Goal: Task Accomplishment & Management: Manage account settings

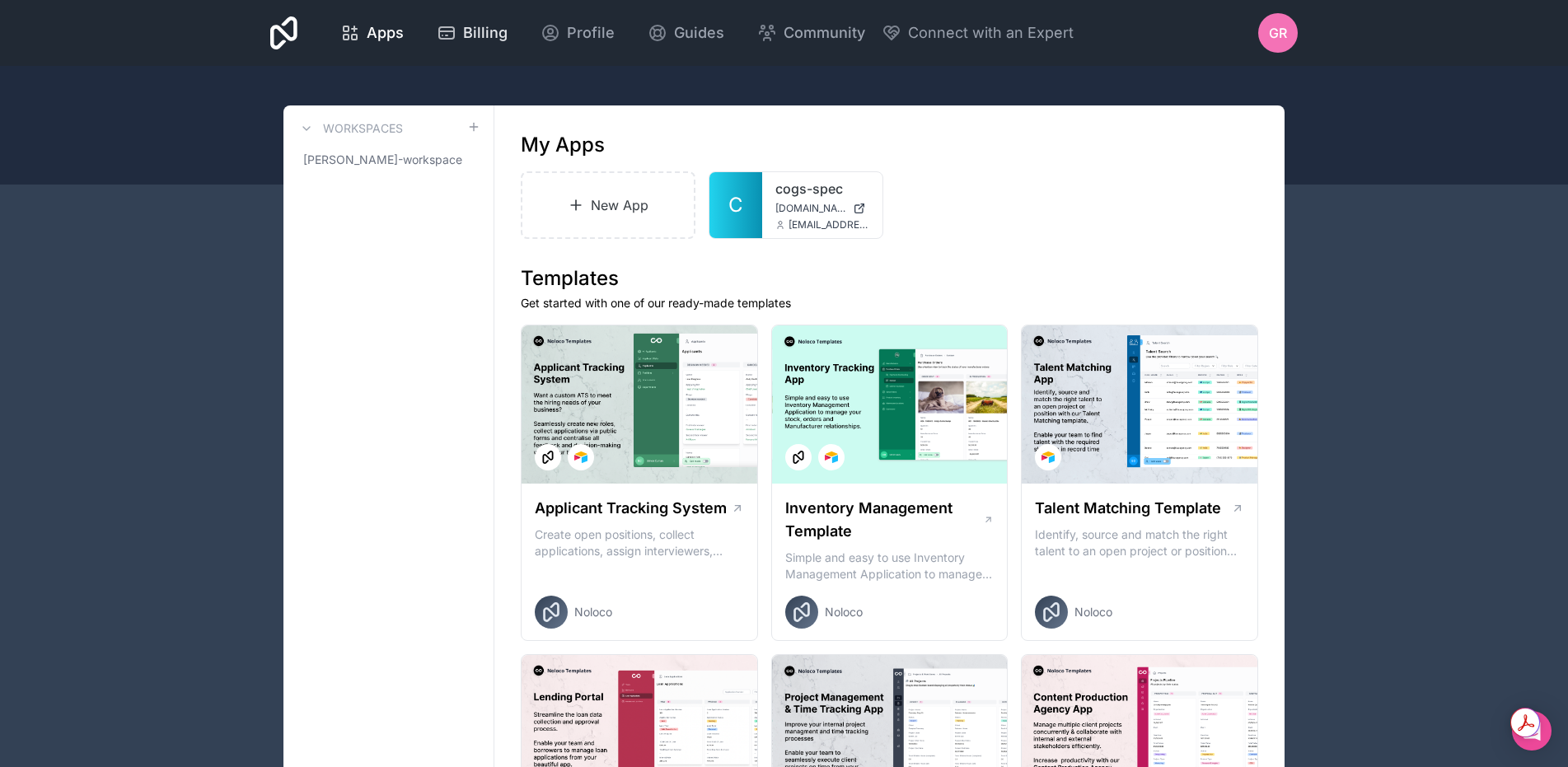
click at [439, 35] on icon at bounding box center [447, 33] width 15 height 12
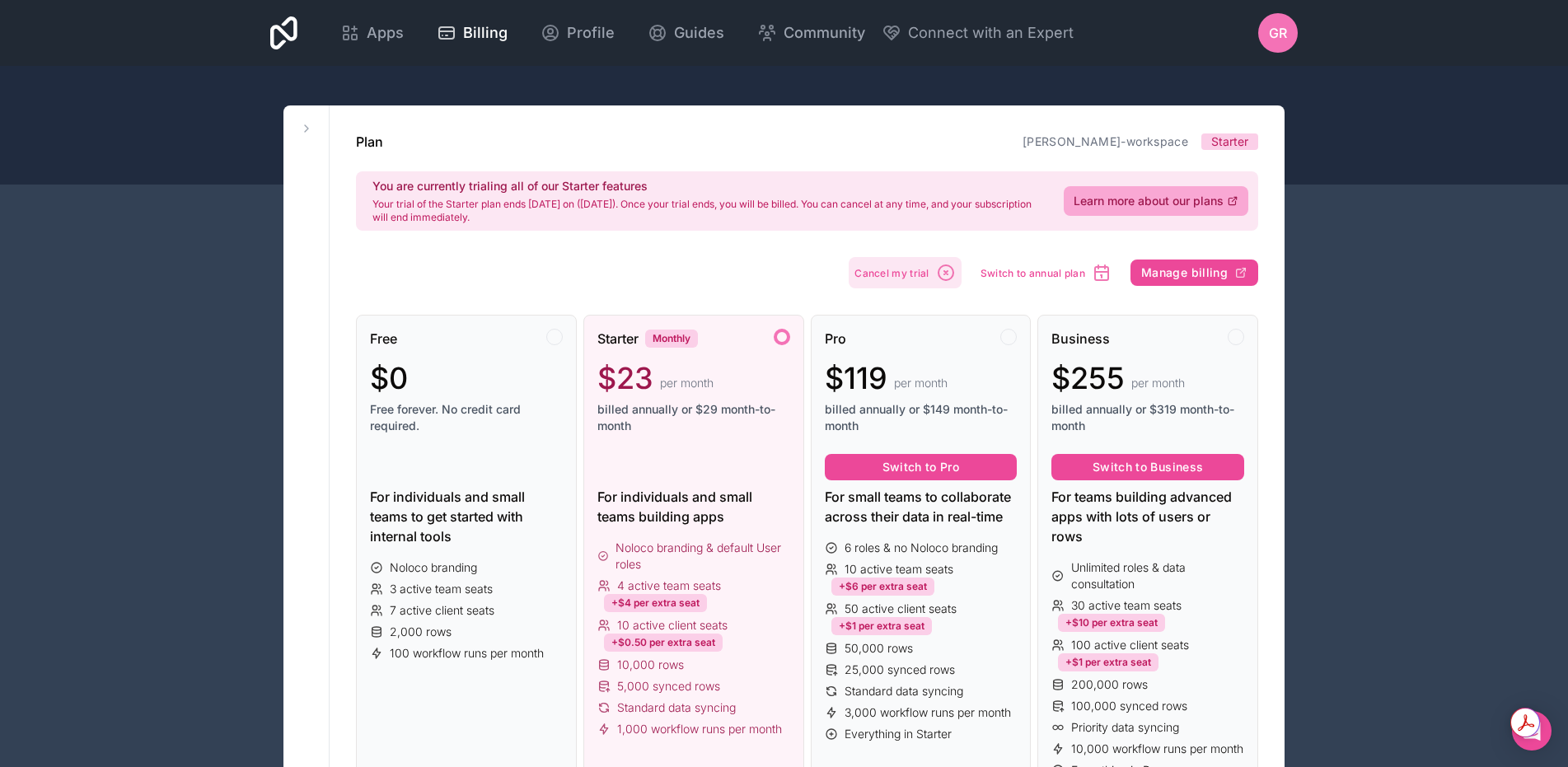
click at [903, 267] on span "Cancel my trial" at bounding box center [892, 273] width 75 height 13
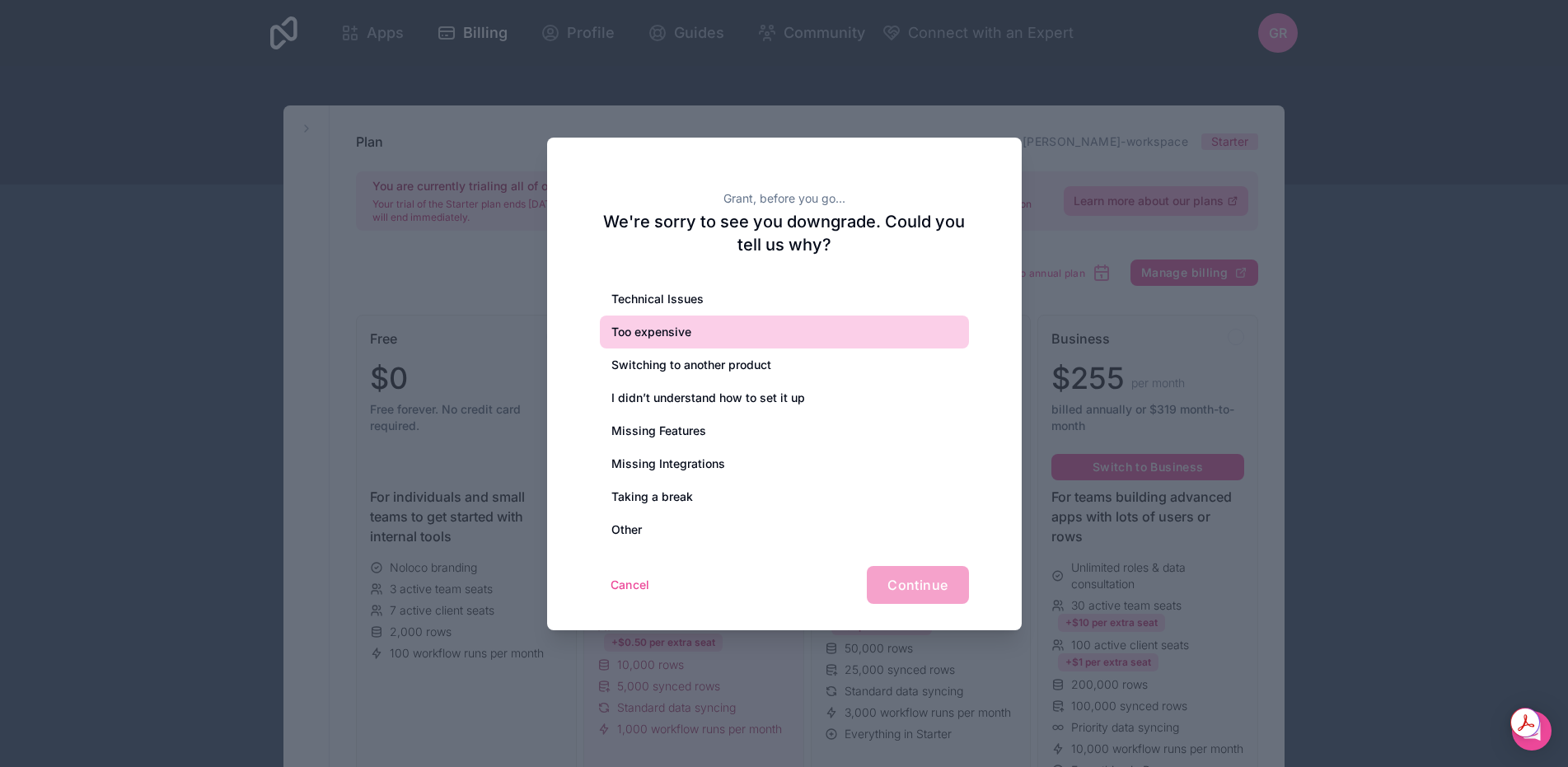
click at [667, 329] on div "Too expensive" at bounding box center [784, 333] width 369 height 33
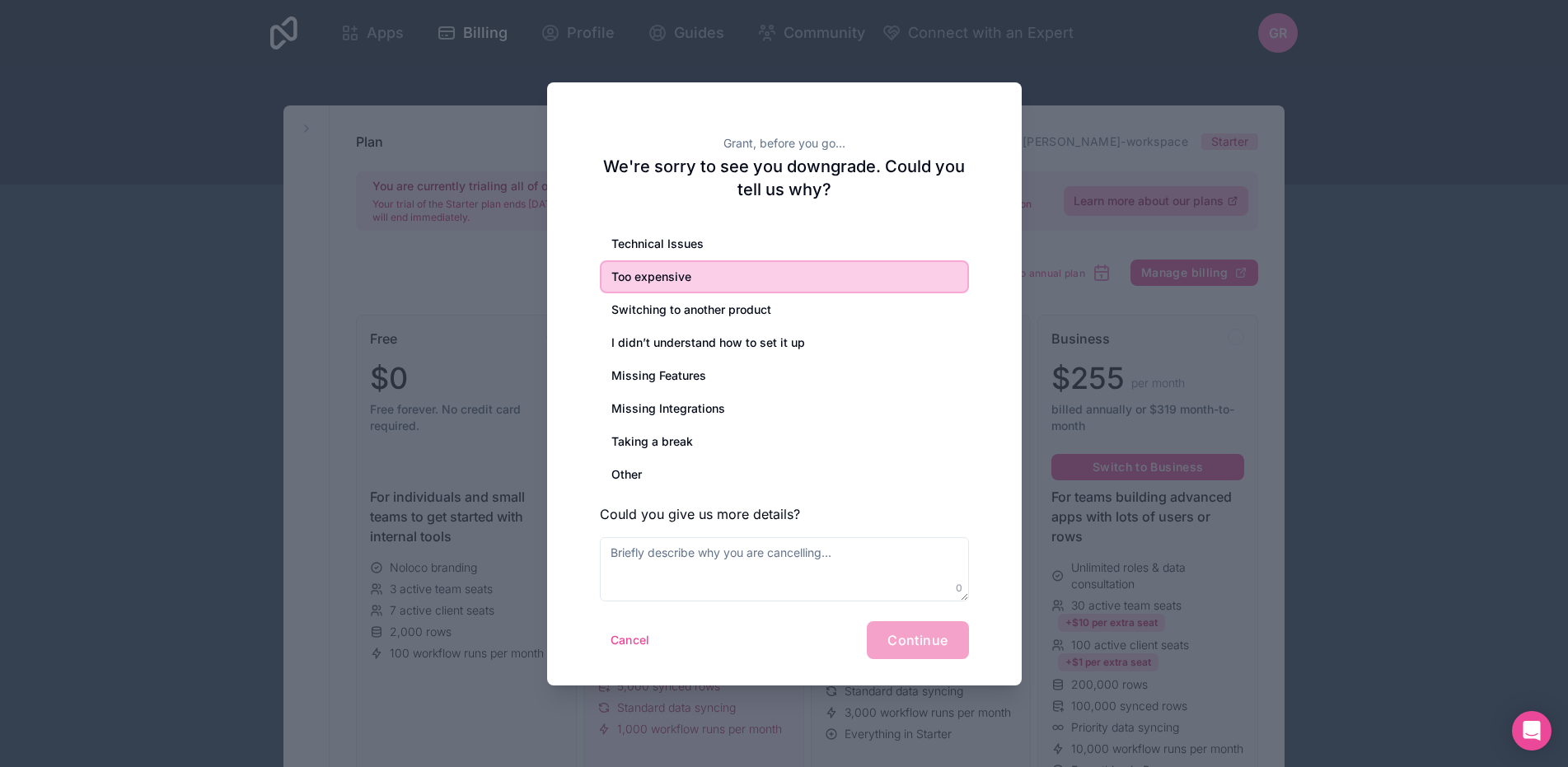
click at [1079, 342] on div at bounding box center [784, 384] width 1568 height 767
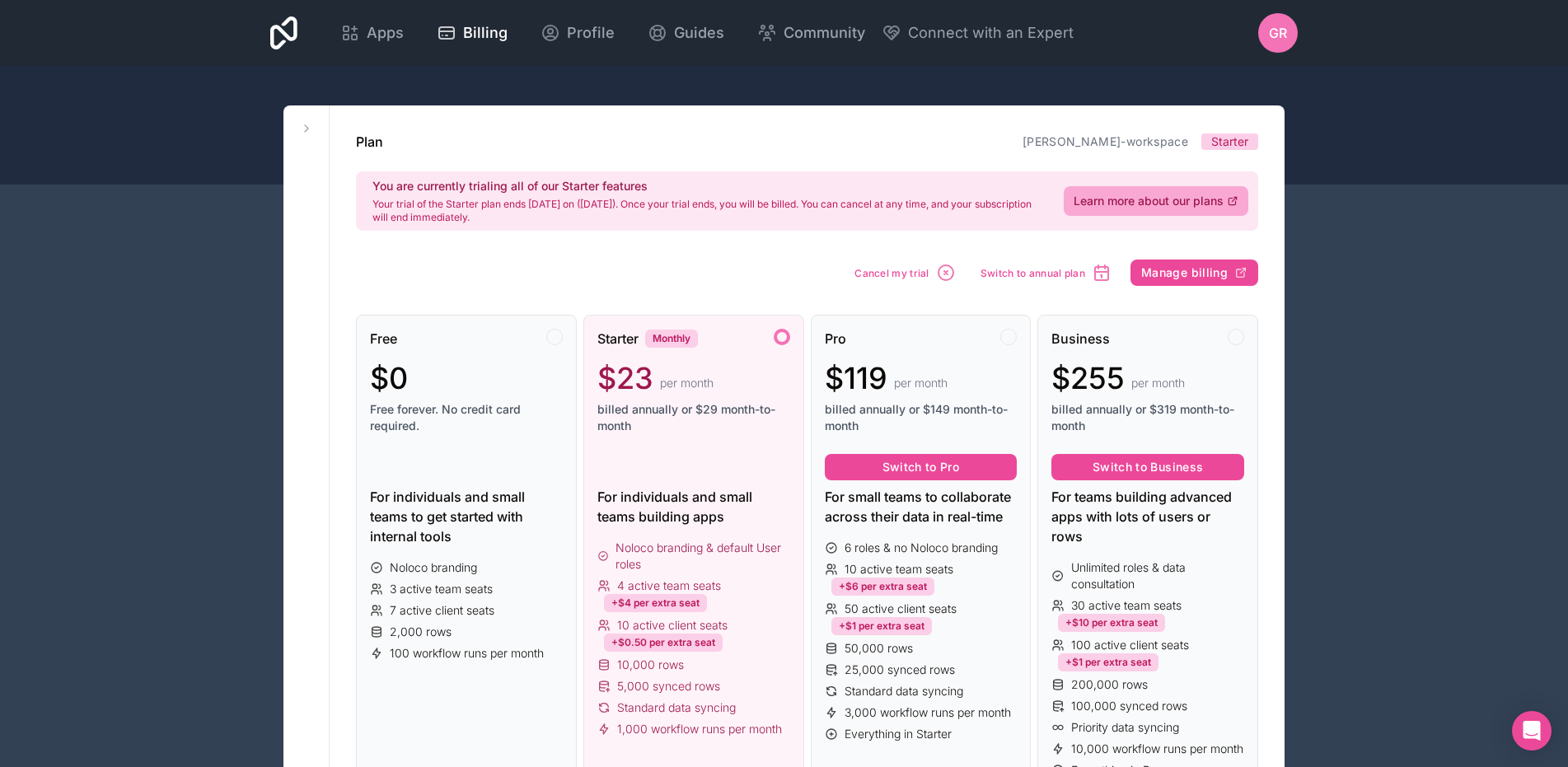
click at [1063, 304] on div "Free $0 Free forever. No credit card required. For individuals and small teams …" at bounding box center [807, 641] width 902 height 705
click at [393, 38] on span "Apps" at bounding box center [385, 33] width 37 height 23
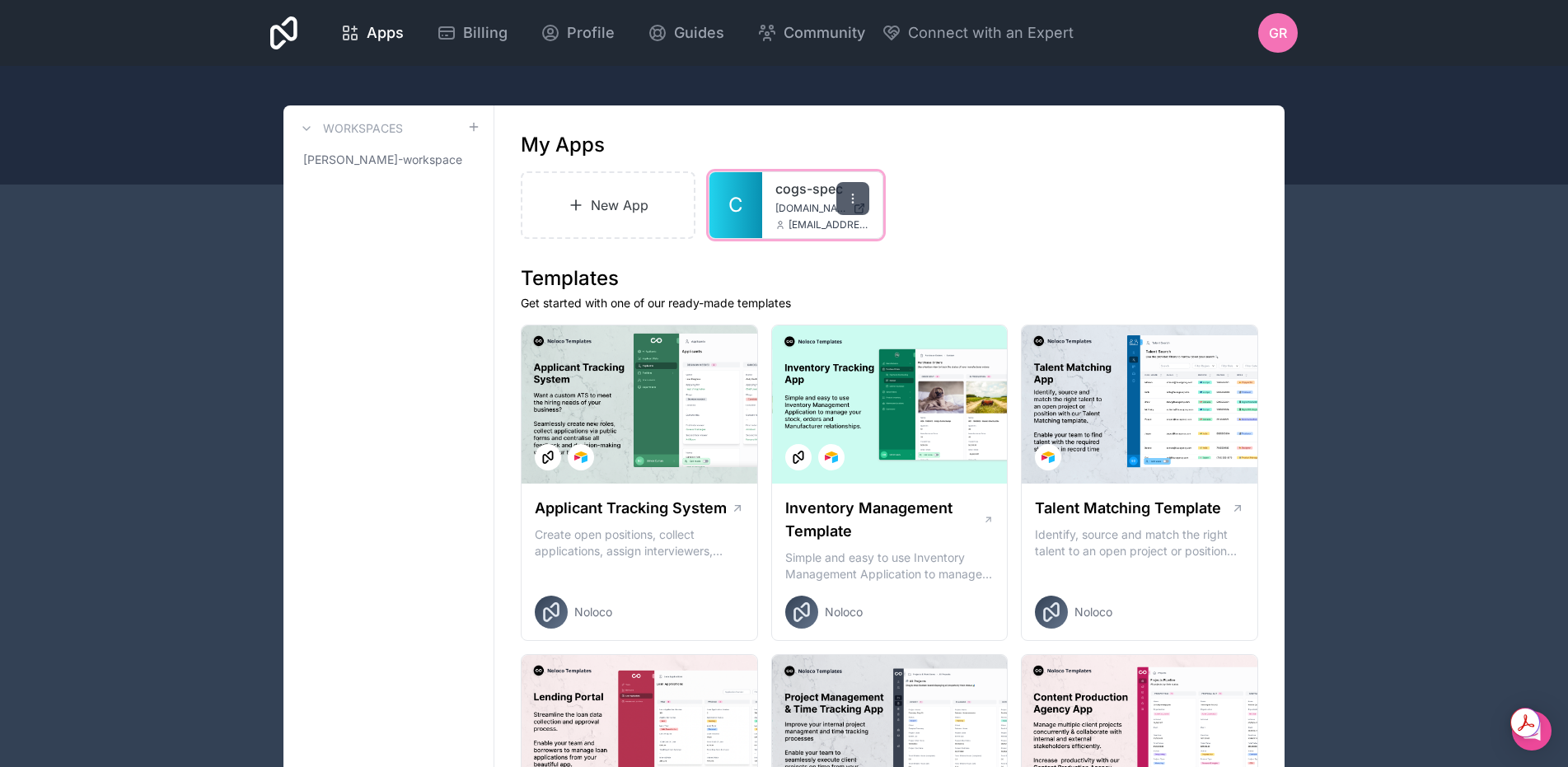
click at [852, 189] on div at bounding box center [853, 198] width 33 height 33
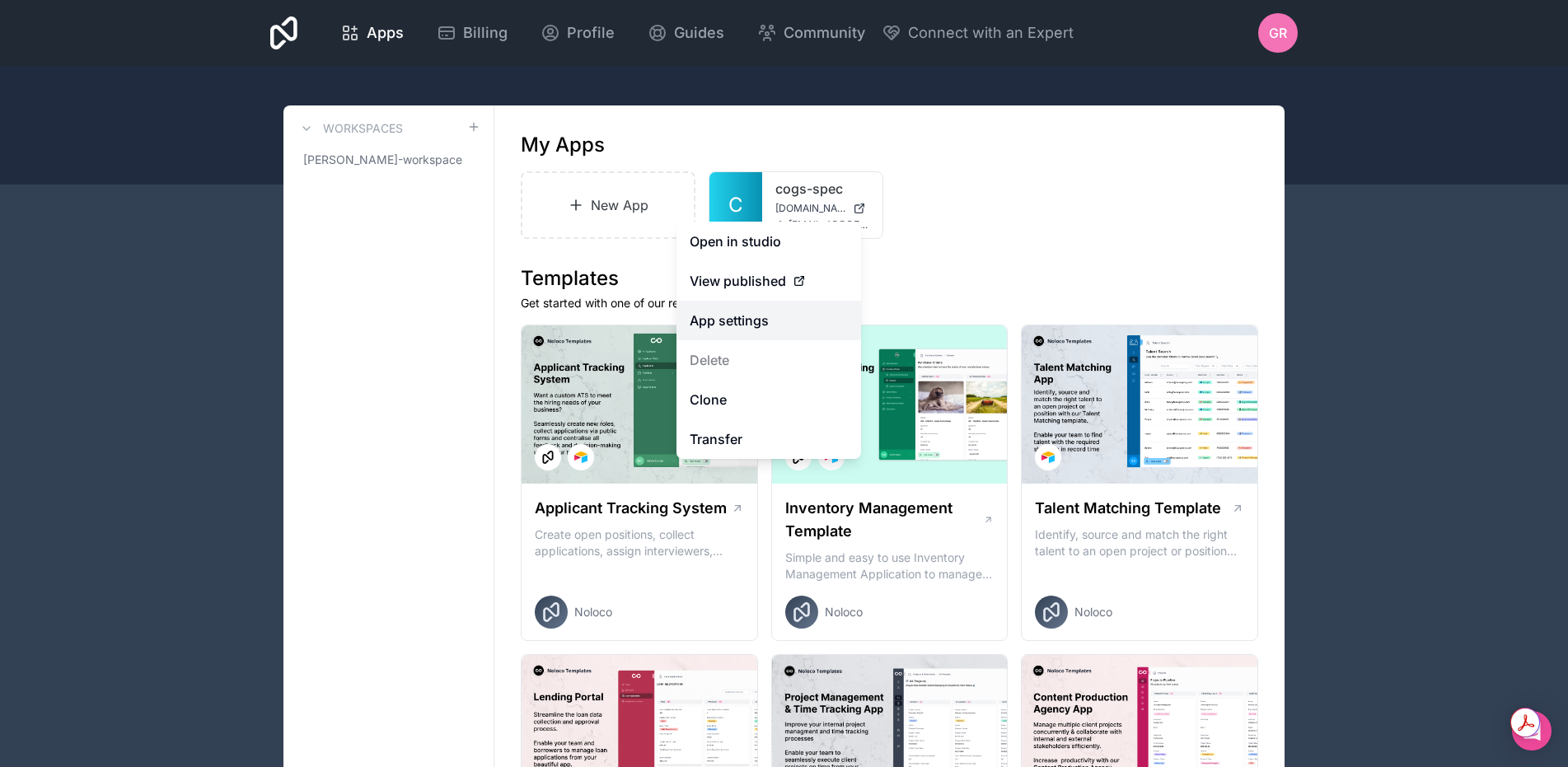
click at [747, 323] on link "App settings" at bounding box center [769, 320] width 184 height 39
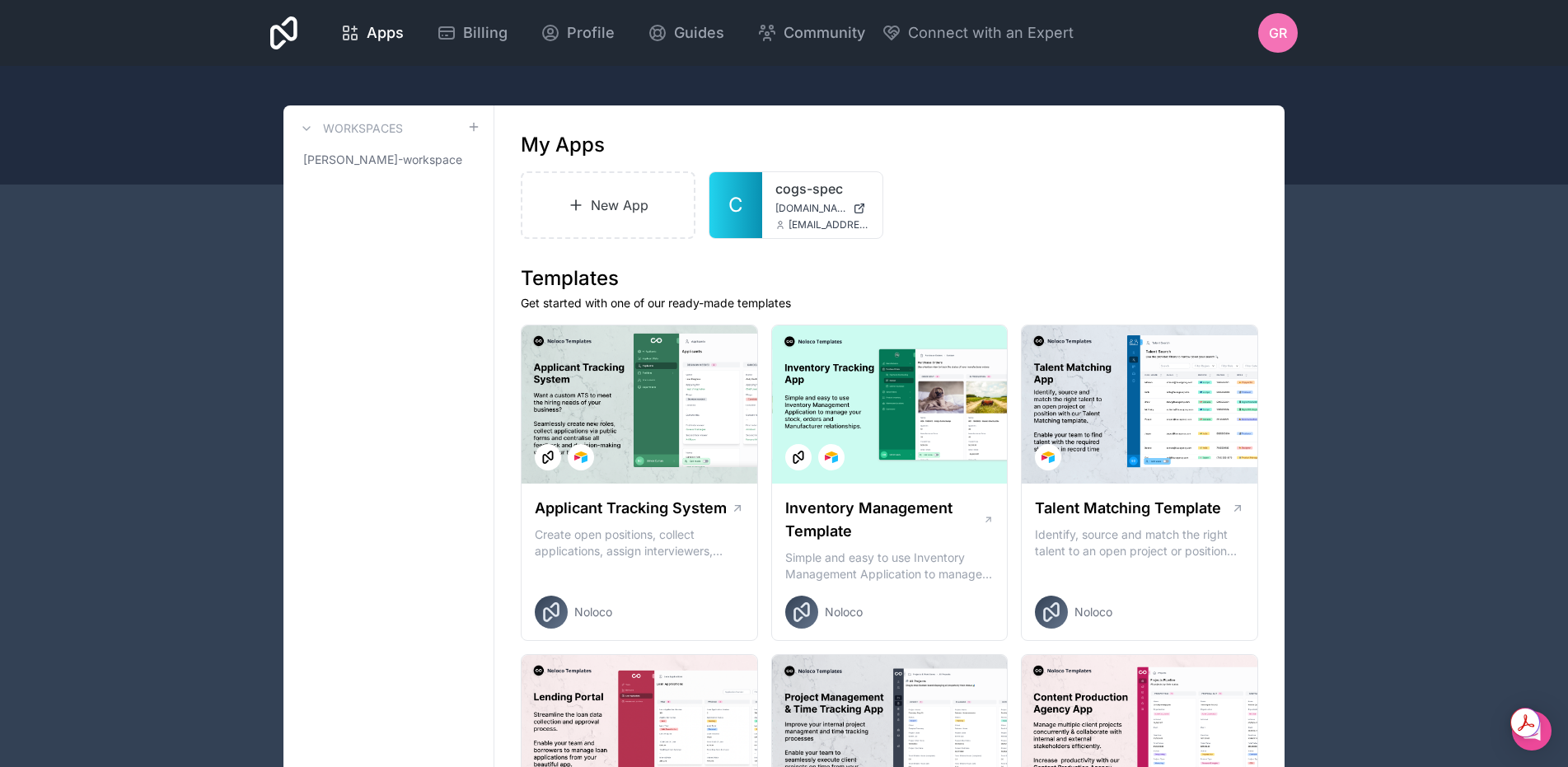
click at [1290, 50] on div "GR" at bounding box center [1277, 33] width 39 height 39
click at [994, 238] on div "New App C cogs-spec cogs-spec.noloco.co grant@cogs-europe.com" at bounding box center [889, 205] width 738 height 68
click at [468, 162] on icon at bounding box center [468, 160] width 13 height 13
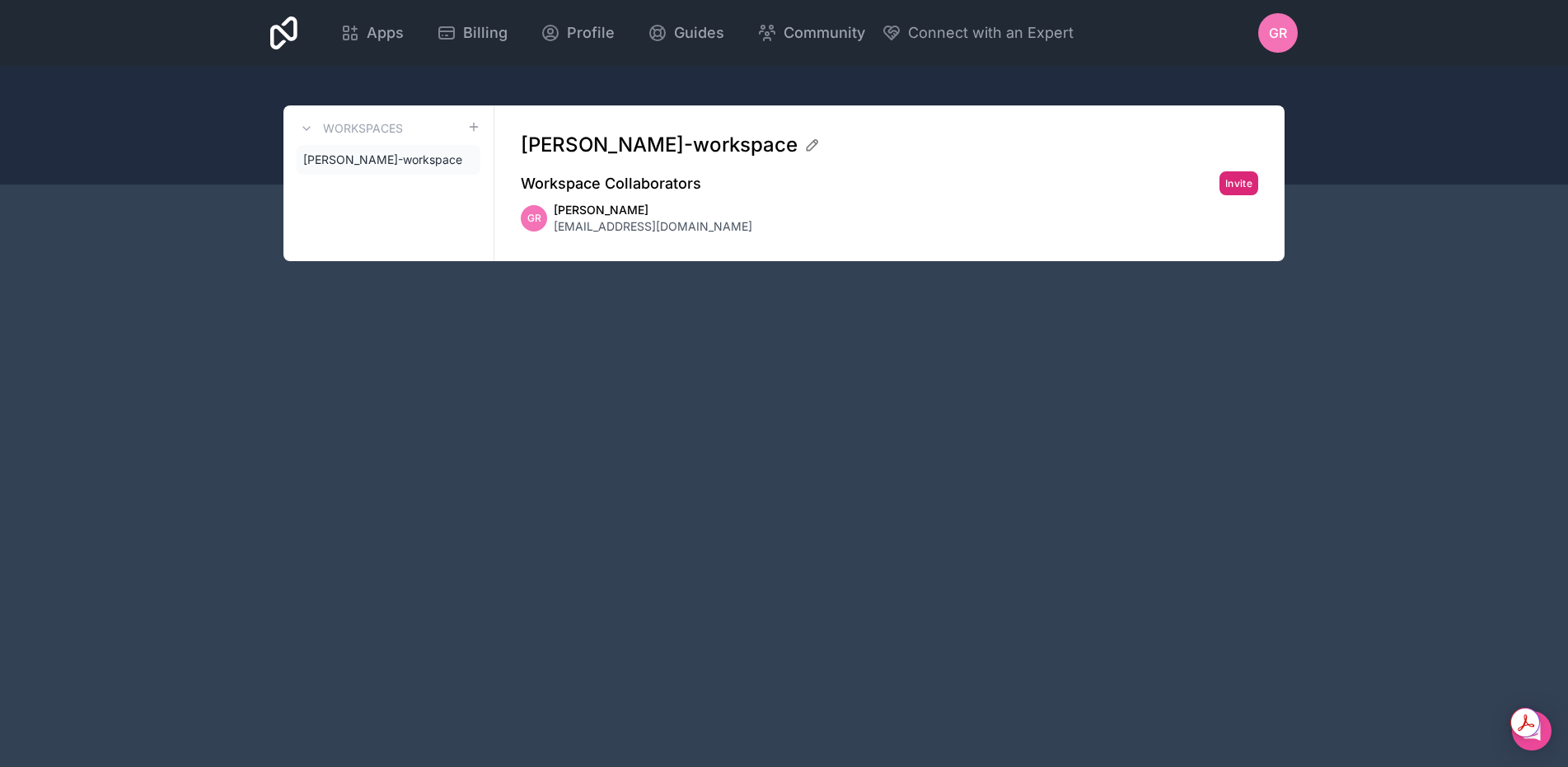
click at [1229, 185] on button "Invite" at bounding box center [1239, 183] width 38 height 24
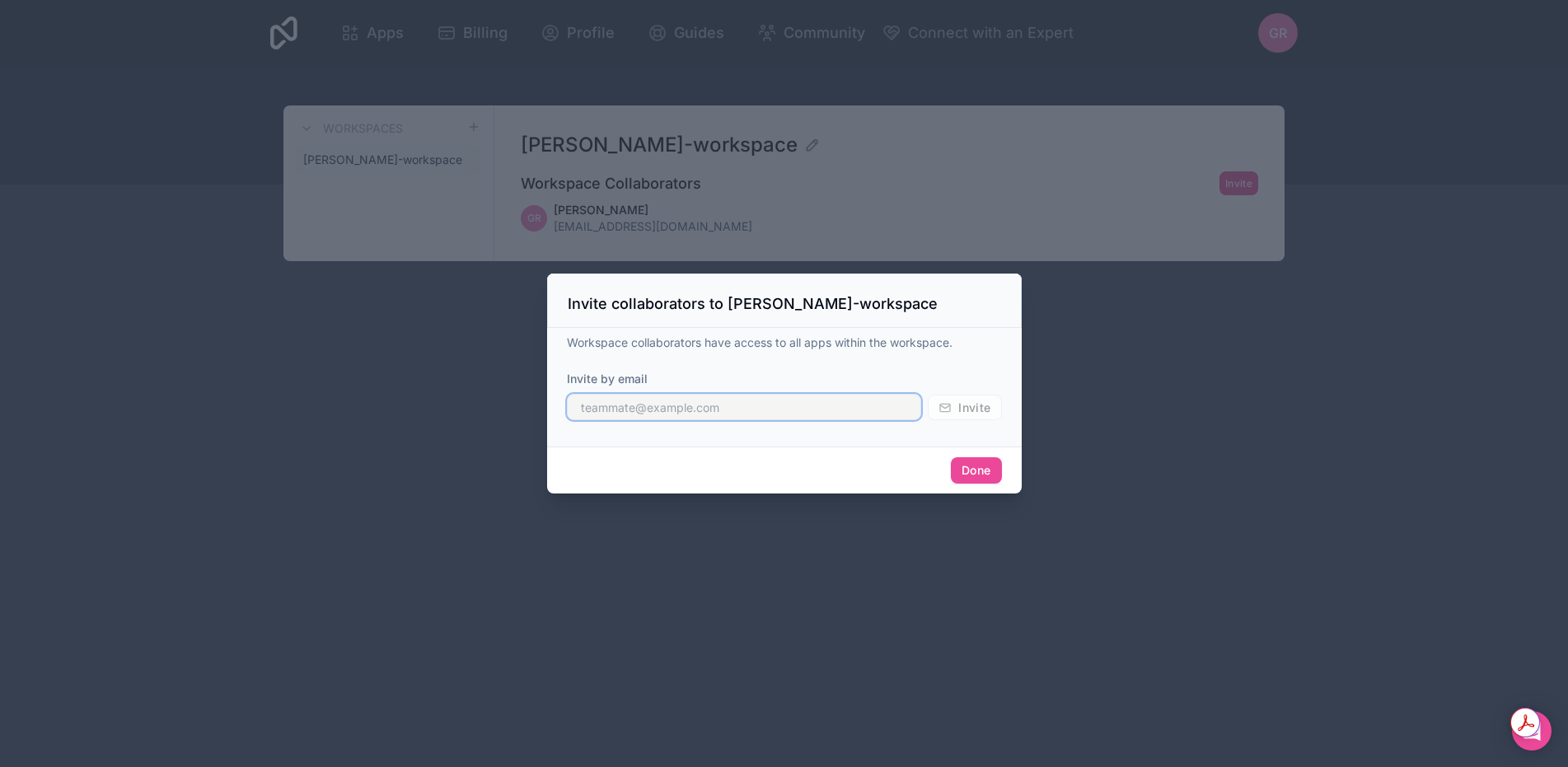
click at [643, 402] on input "text" at bounding box center [744, 408] width 355 height 27
type input "Grant@cogs-europe.com"
click at [976, 408] on span "Invite" at bounding box center [974, 408] width 33 height 15
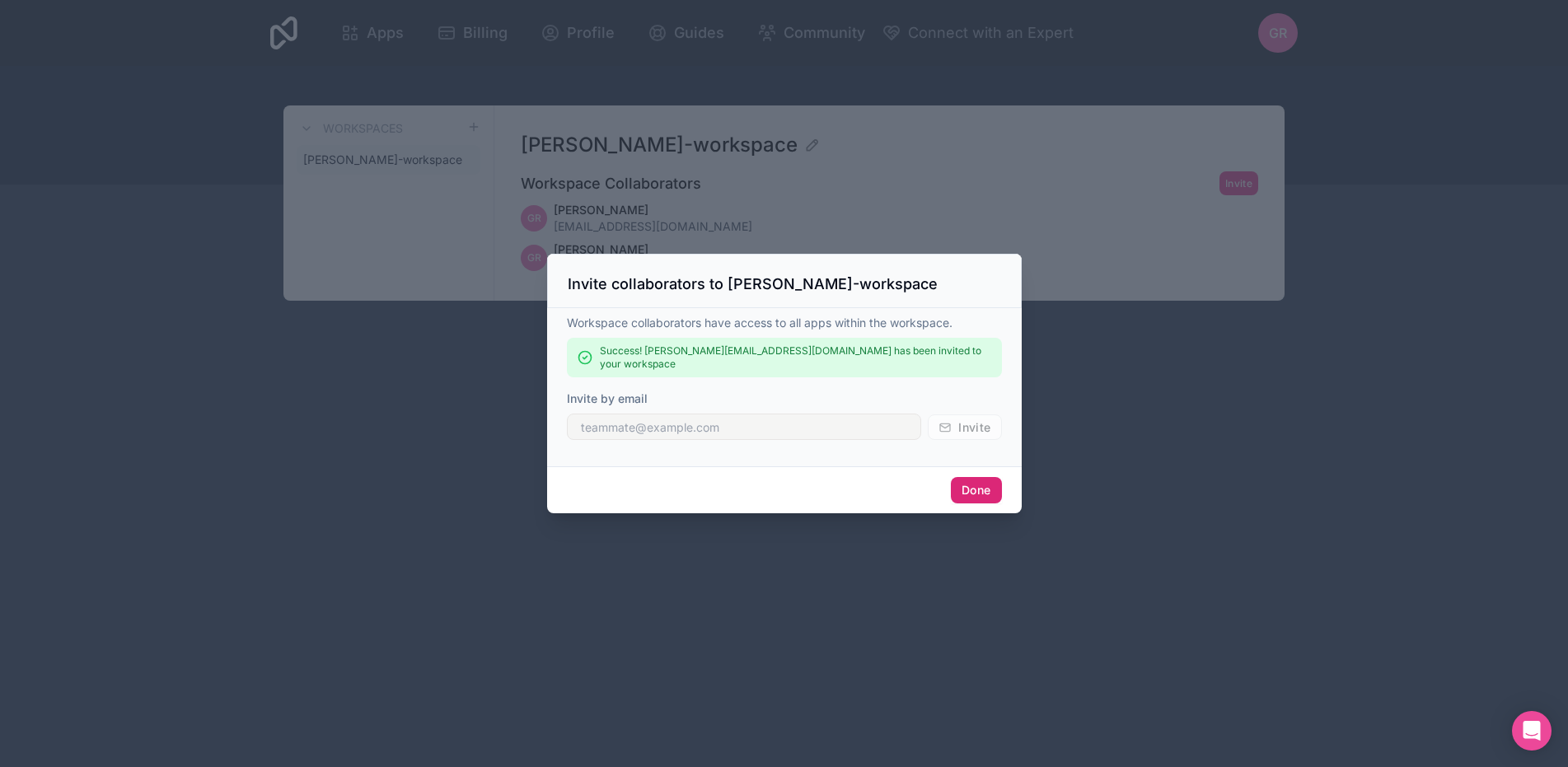
drag, startPoint x: 985, startPoint y: 488, endPoint x: 1035, endPoint y: 461, distance: 56.8
click at [985, 488] on button "Done" at bounding box center [976, 490] width 50 height 27
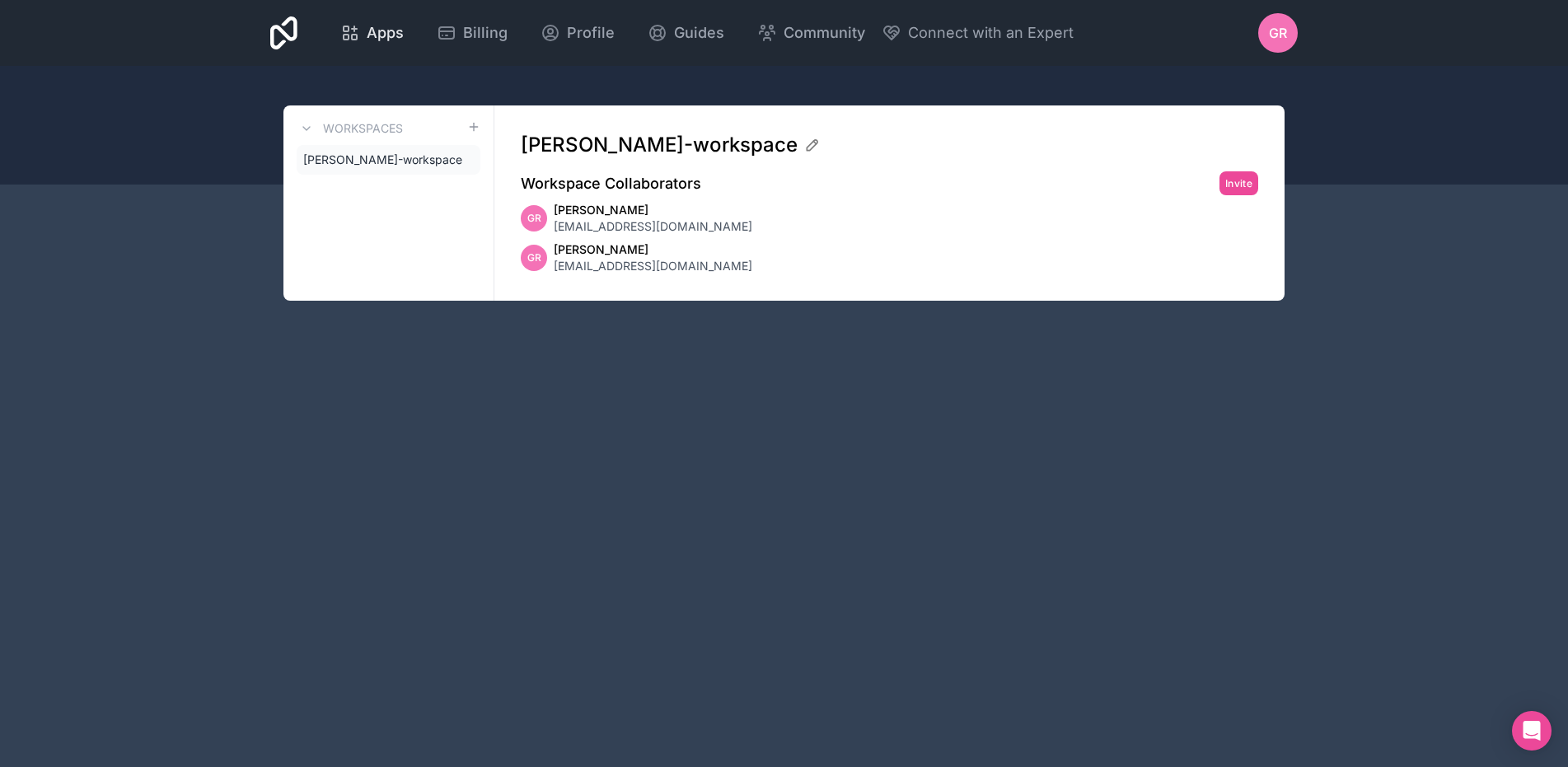
click at [393, 36] on span "Apps" at bounding box center [385, 33] width 37 height 23
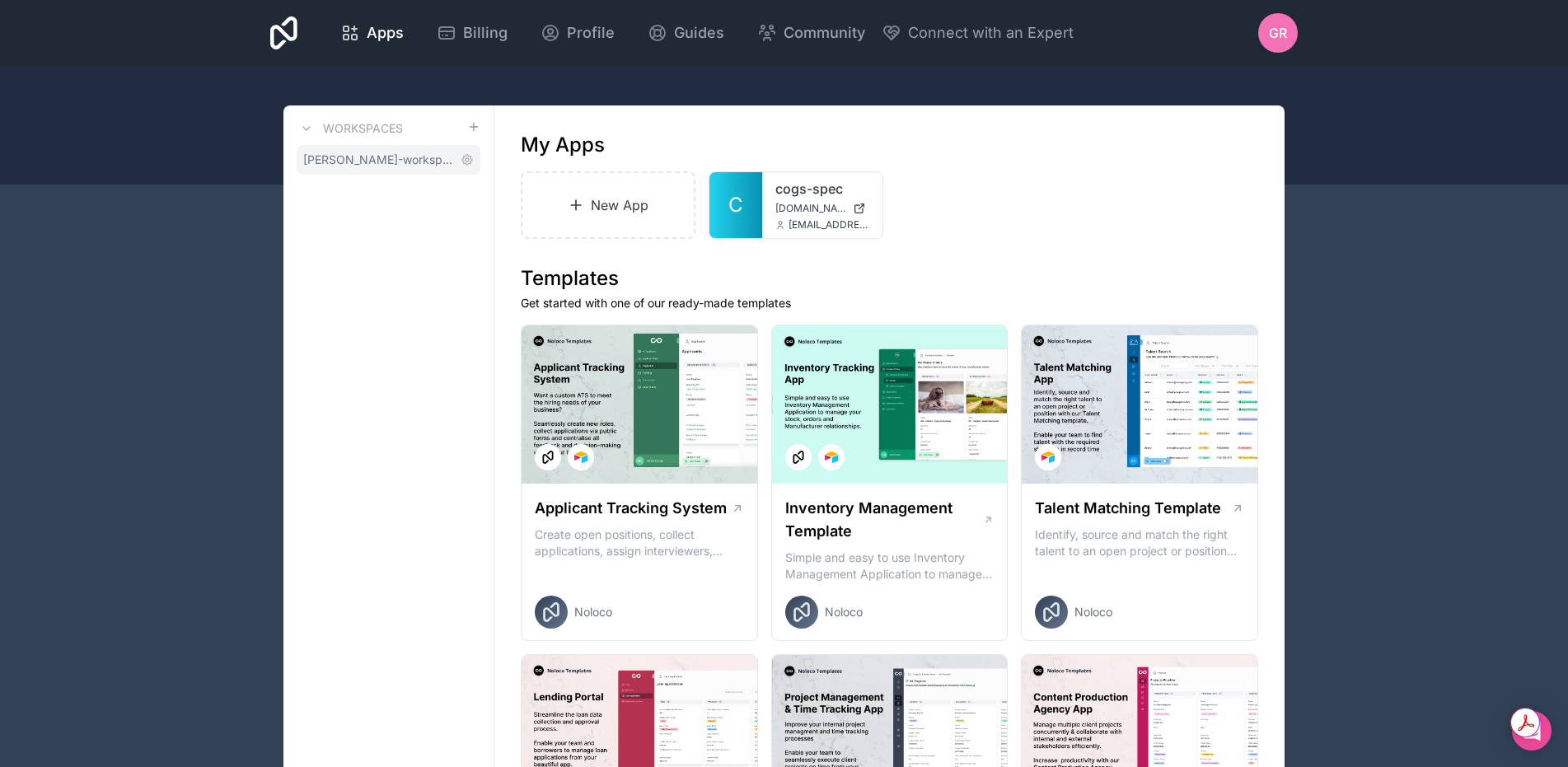
click at [401, 173] on link "[PERSON_NAME]-workspace" at bounding box center [388, 160] width 183 height 30
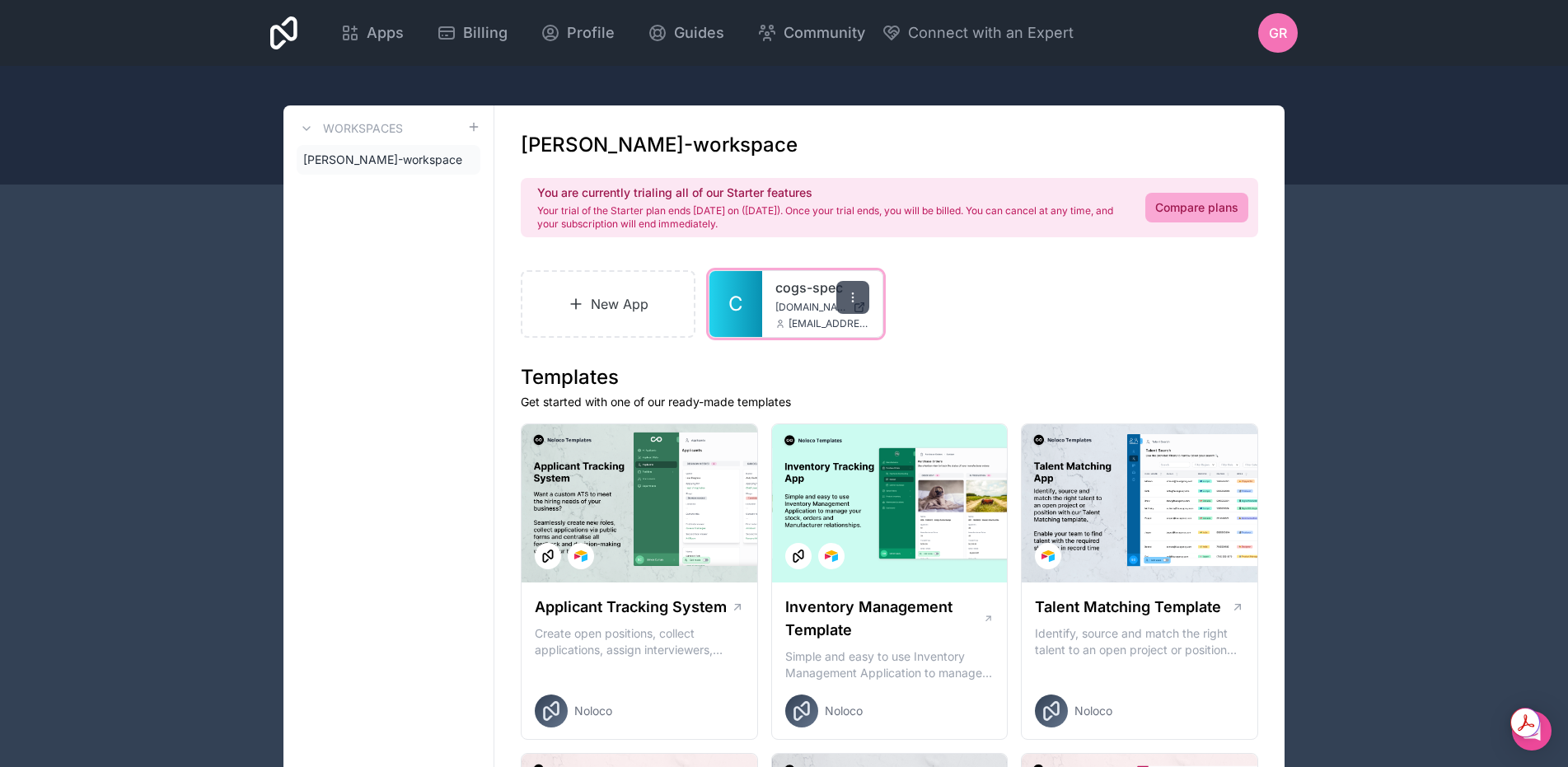
click at [854, 294] on icon at bounding box center [853, 298] width 13 height 13
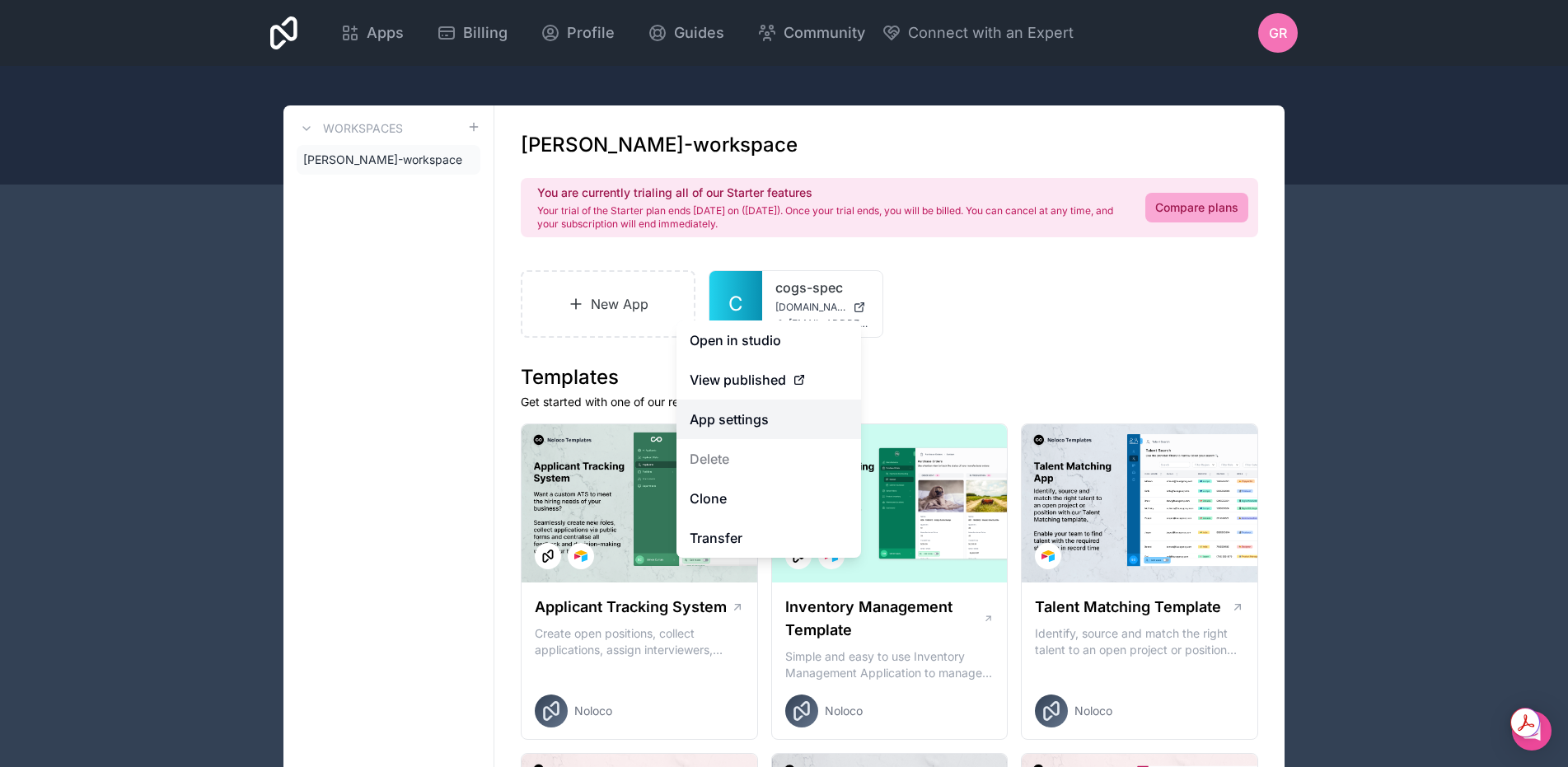
click at [749, 411] on link "App settings" at bounding box center [769, 419] width 184 height 39
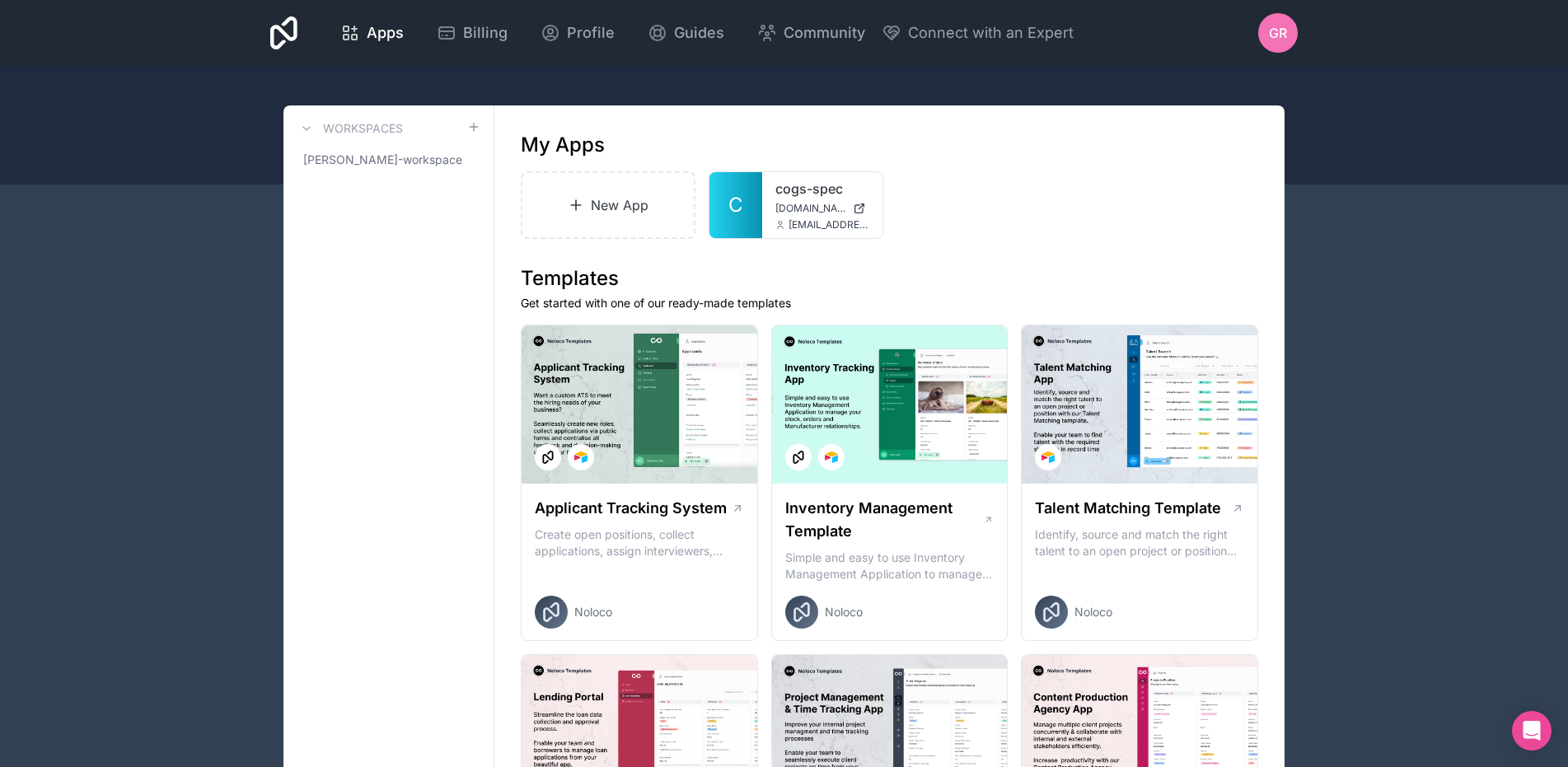
click at [1287, 38] on div "GR" at bounding box center [1277, 33] width 39 height 39
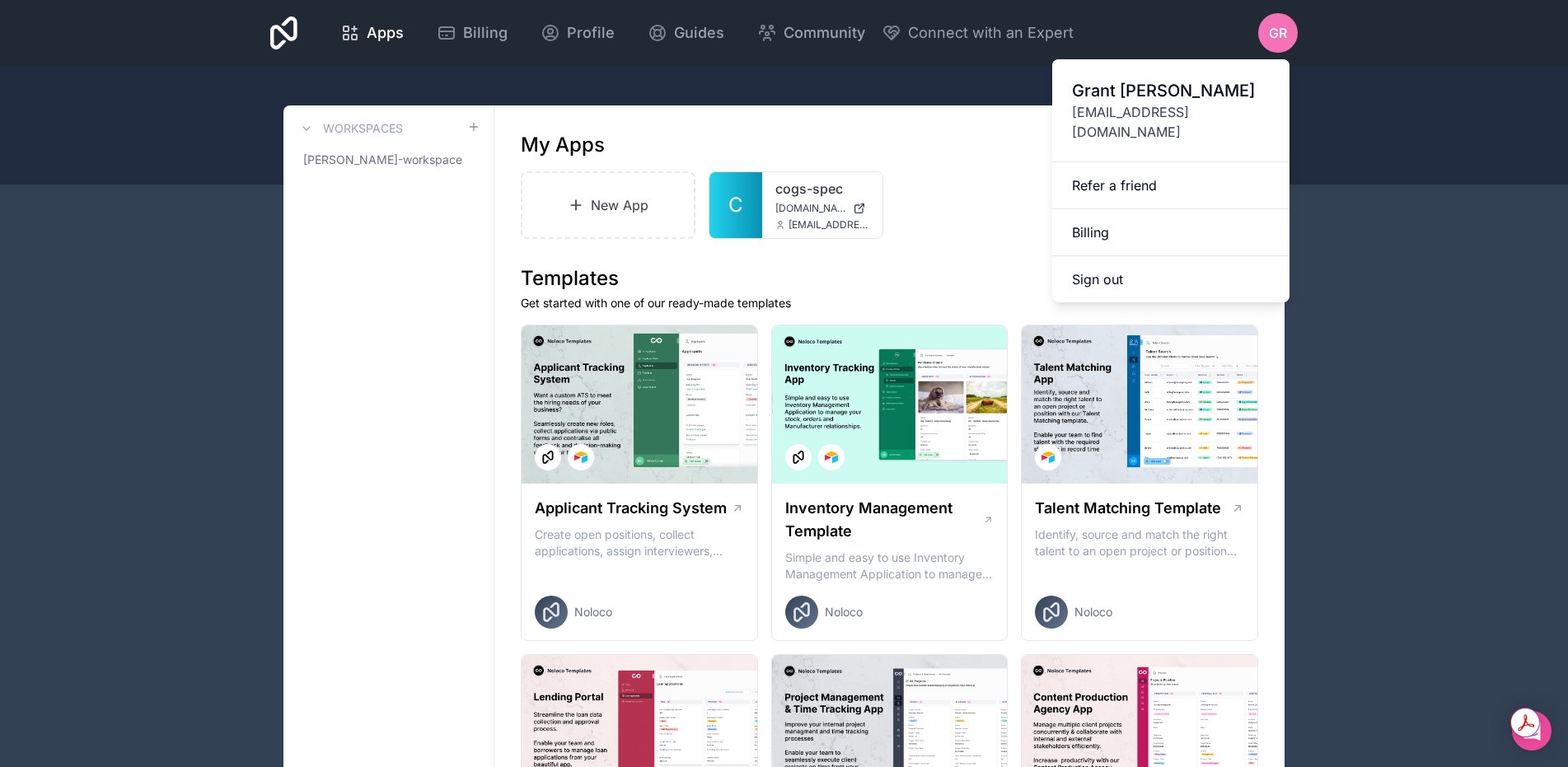
click at [997, 213] on div "New App C cogs-spec cogs-spec.noloco.co grant@cogs-europe.com" at bounding box center [889, 205] width 738 height 68
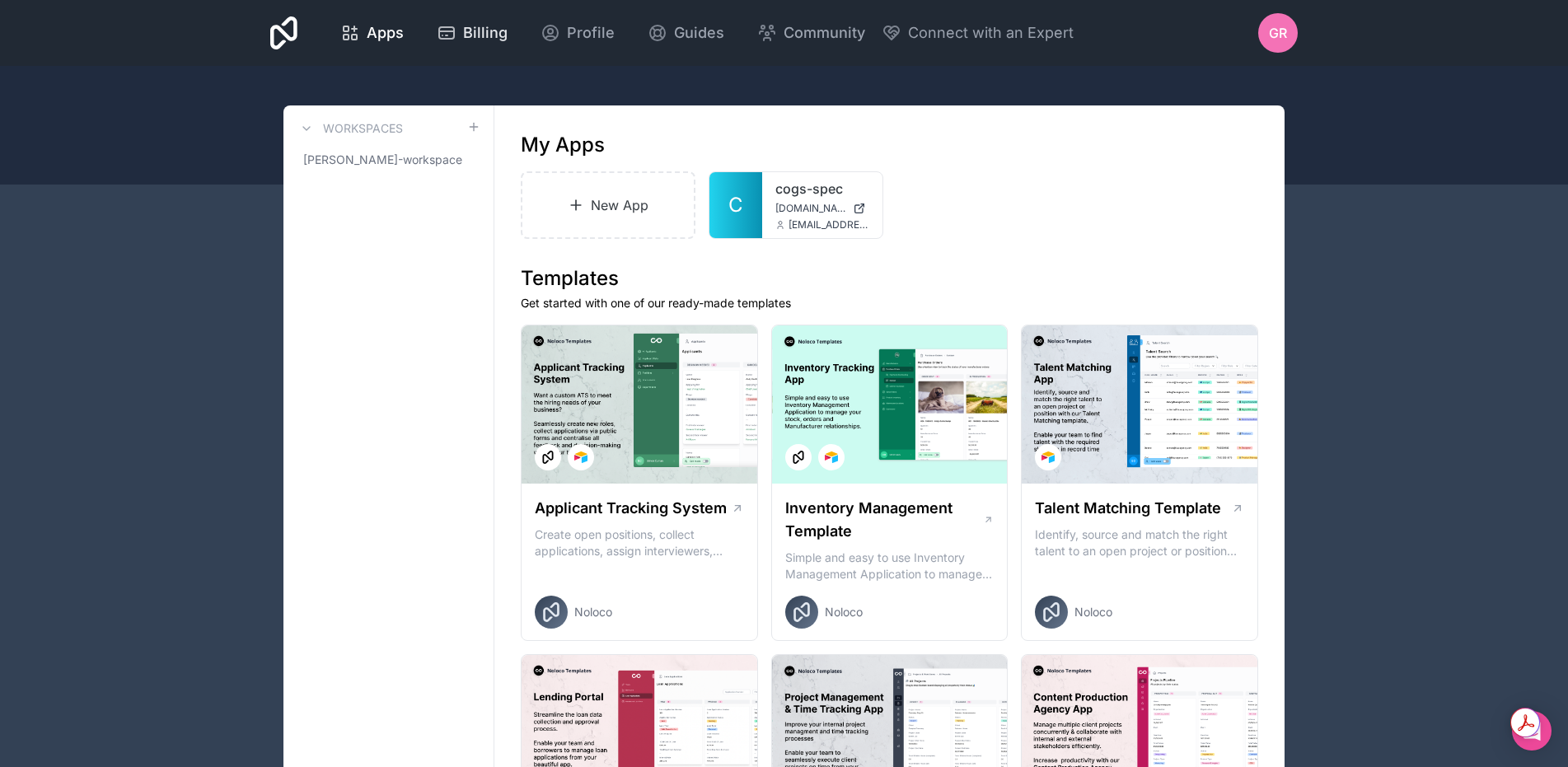
click at [458, 35] on div "Billing" at bounding box center [472, 33] width 71 height 23
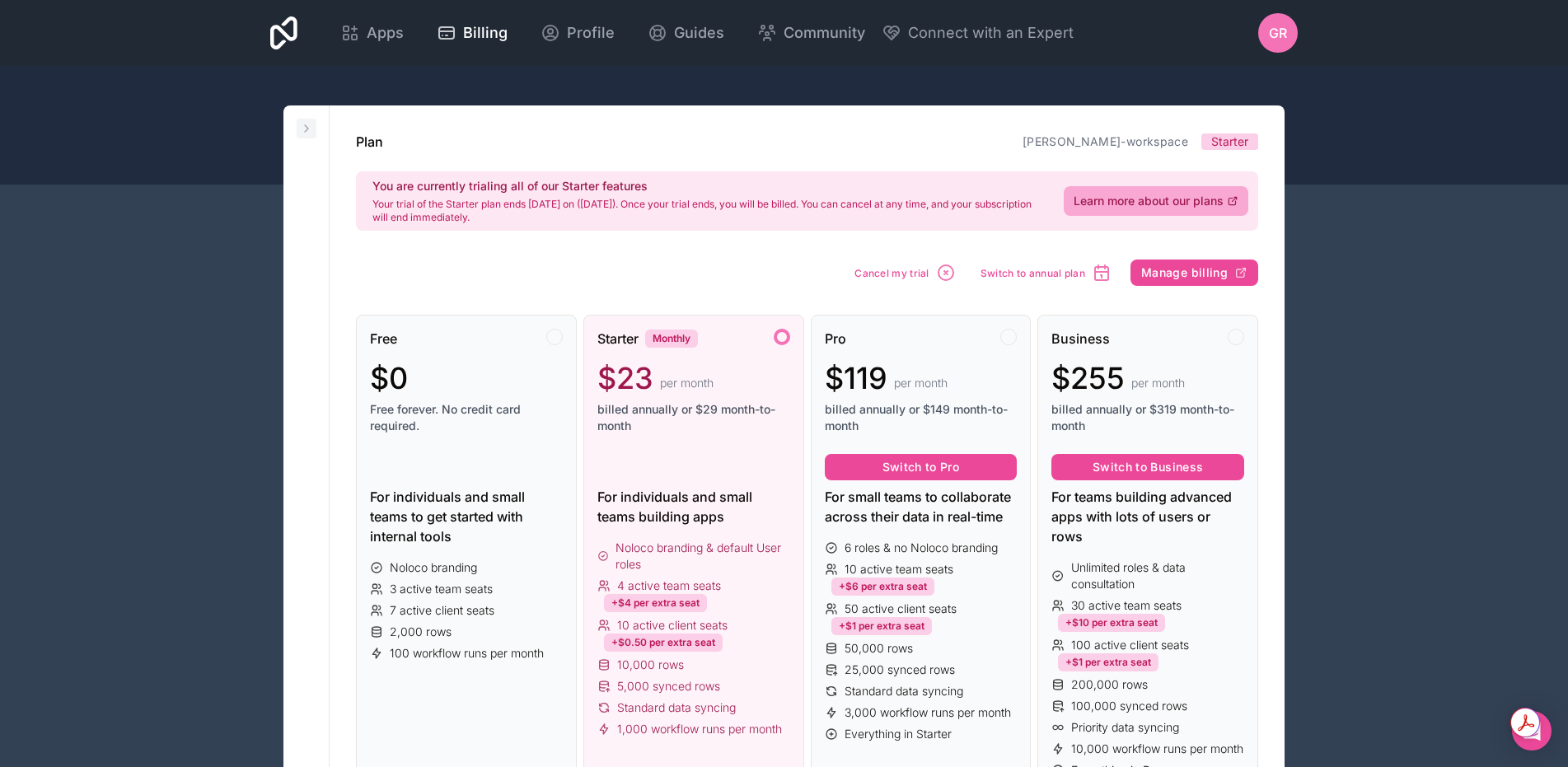
click at [304, 128] on icon at bounding box center [307, 128] width 13 height 13
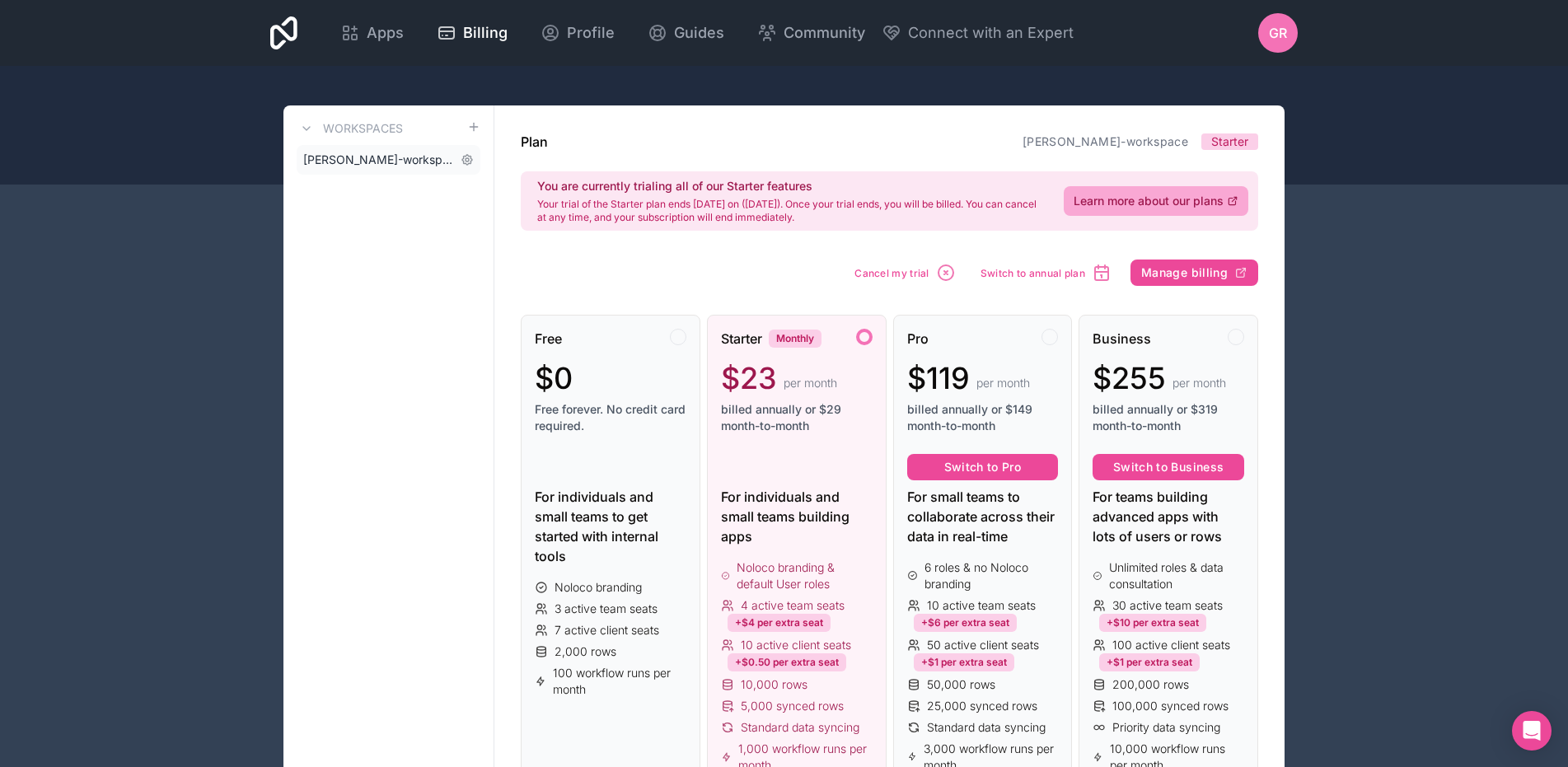
click at [376, 160] on span "[PERSON_NAME]-workspace" at bounding box center [378, 160] width 151 height 17
click at [315, 42] on div "Apps Billing Profile Guides Community Connect with an Expert GR Billing Profile…" at bounding box center [784, 33] width 1054 height 66
click at [374, 38] on span "Apps" at bounding box center [385, 33] width 37 height 23
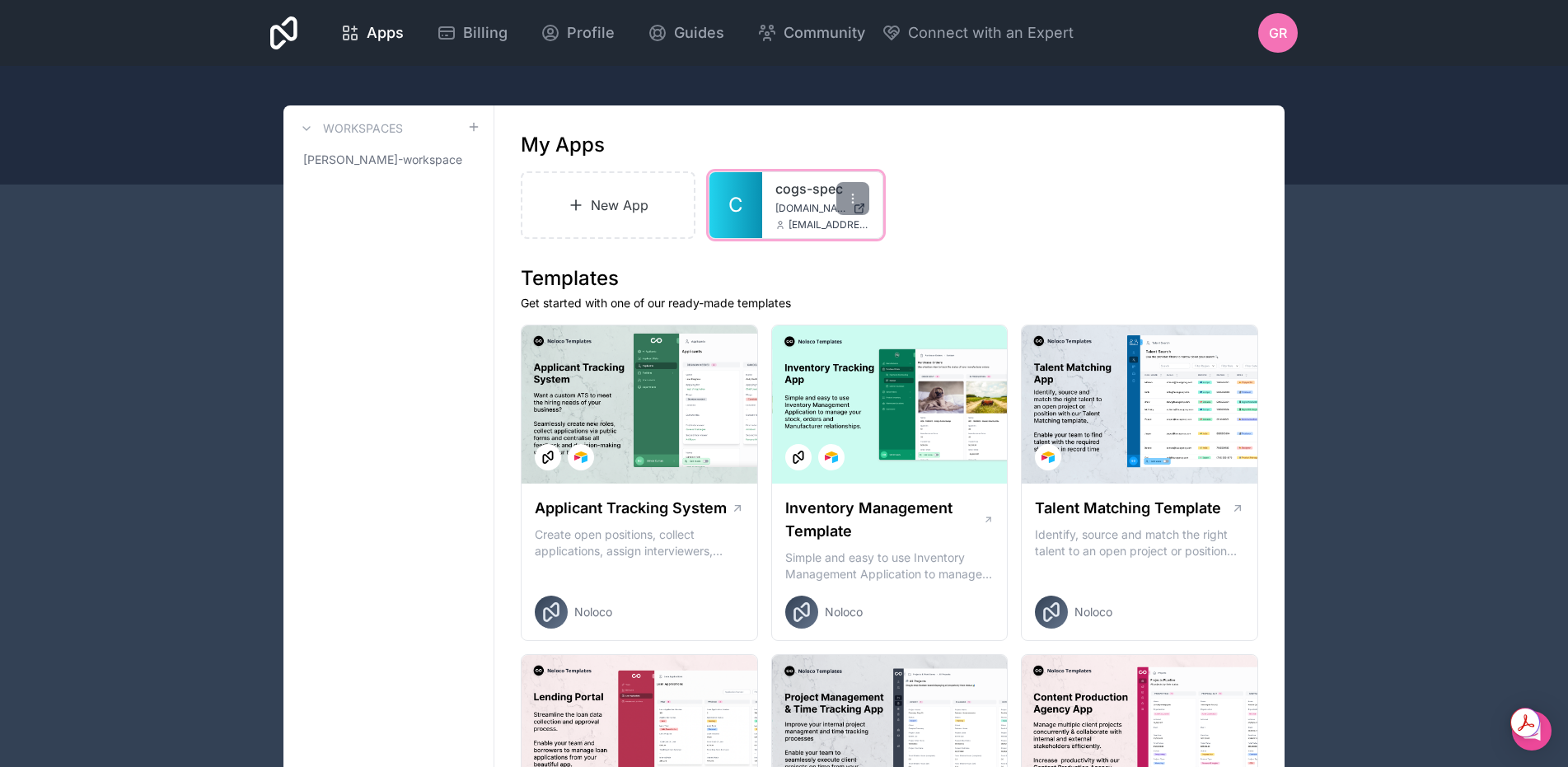
click at [782, 225] on icon at bounding box center [780, 225] width 10 height 10
click at [814, 207] on span "[DOMAIN_NAME]" at bounding box center [810, 208] width 71 height 13
